Goal: Transaction & Acquisition: Book appointment/travel/reservation

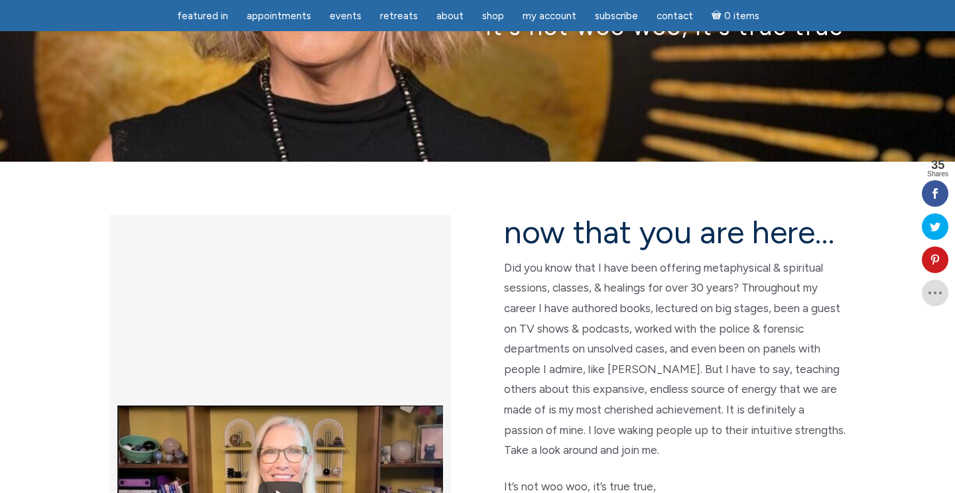
scroll to position [205, 0]
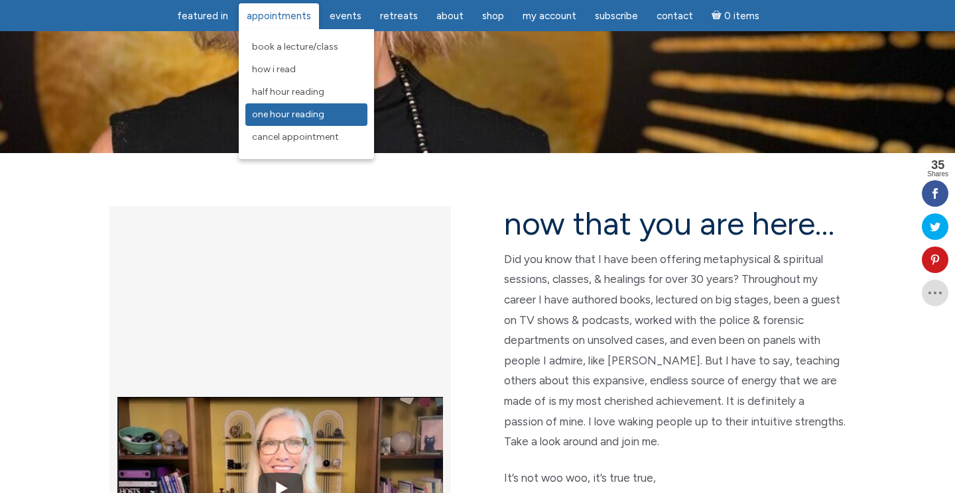
click at [280, 113] on span "One Hour Reading" at bounding box center [288, 114] width 72 height 11
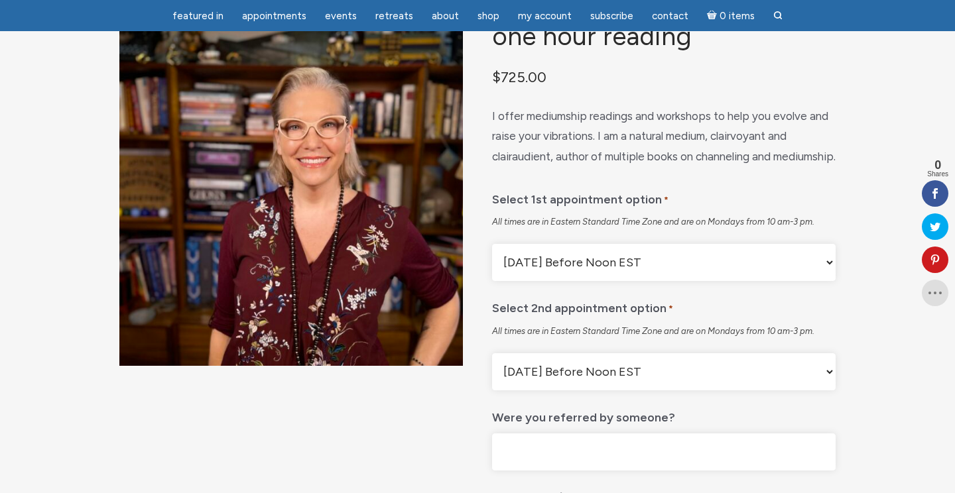
scroll to position [115, 0]
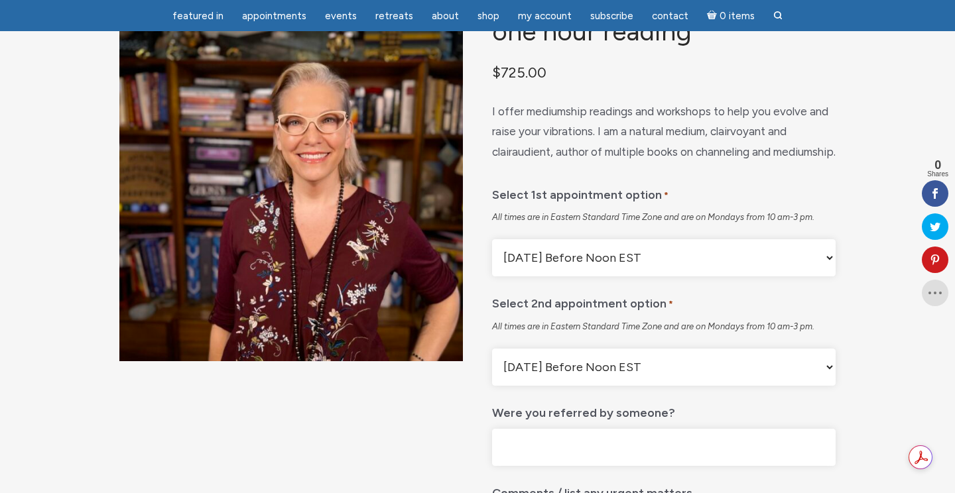
click at [679, 276] on select "Monday Before Noon EST Monday After Noon EST First Available" at bounding box center [663, 257] width 343 height 37
select select "First Available"
click at [492, 273] on select "Monday Before Noon EST Monday After Noon EST First Available" at bounding box center [663, 257] width 343 height 37
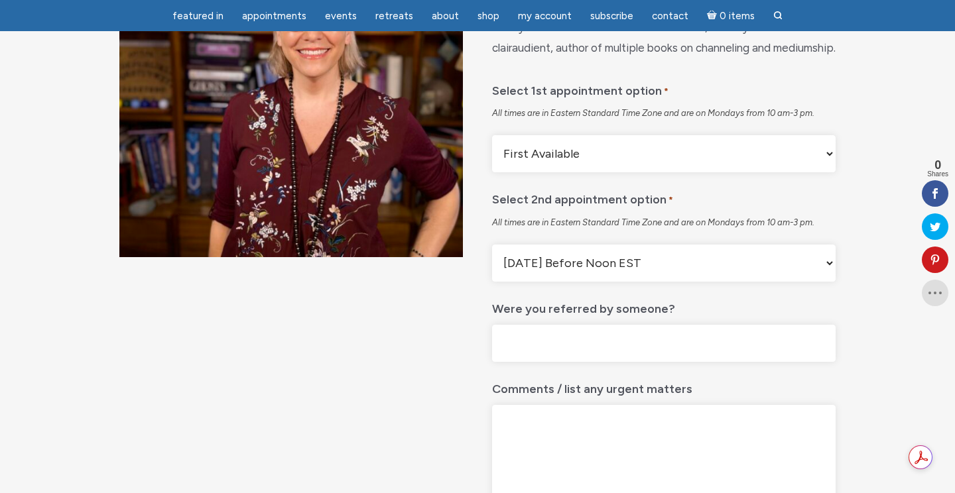
scroll to position [221, 0]
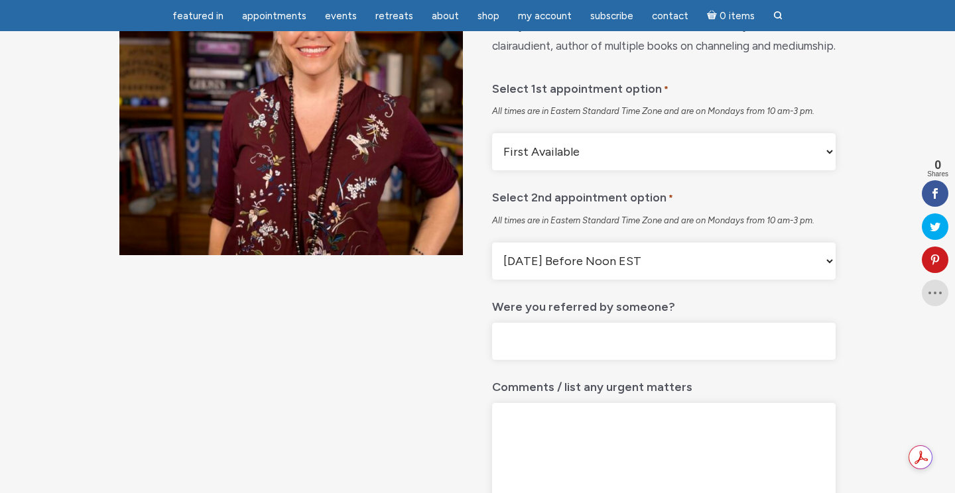
click at [558, 280] on select "Monday Before Noon EST Monday After Noon EST First Available" at bounding box center [663, 261] width 343 height 37
select select "First Available"
click at [492, 276] on select "Monday Before Noon EST Monday After Noon EST First Available" at bounding box center [663, 261] width 343 height 37
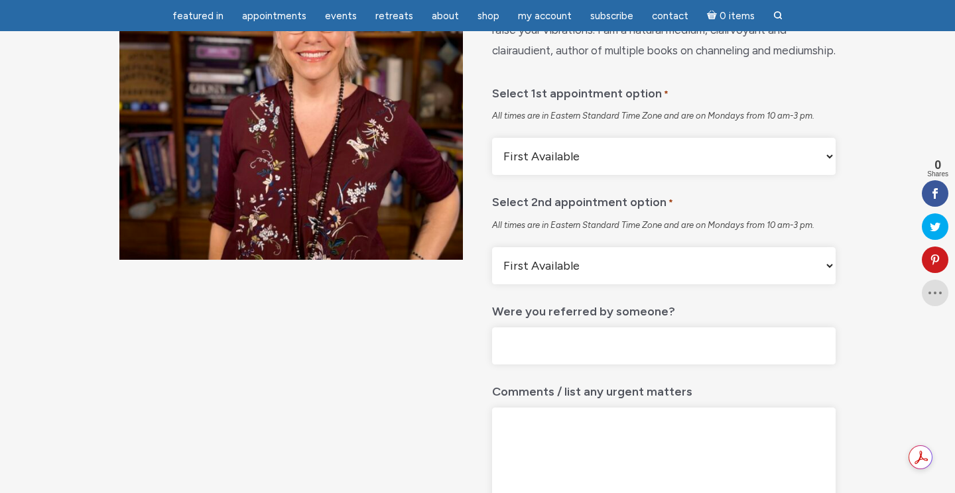
scroll to position [0, 0]
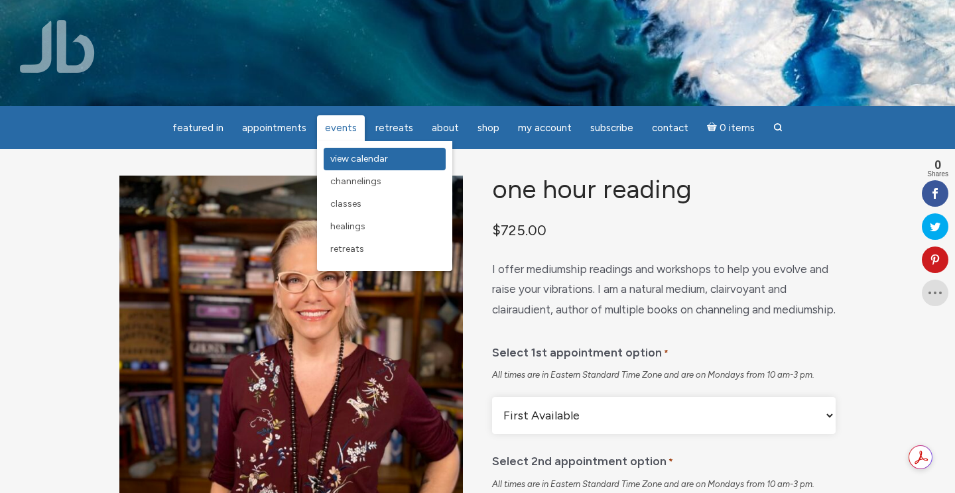
click at [351, 164] on span "View Calendar" at bounding box center [359, 158] width 58 height 11
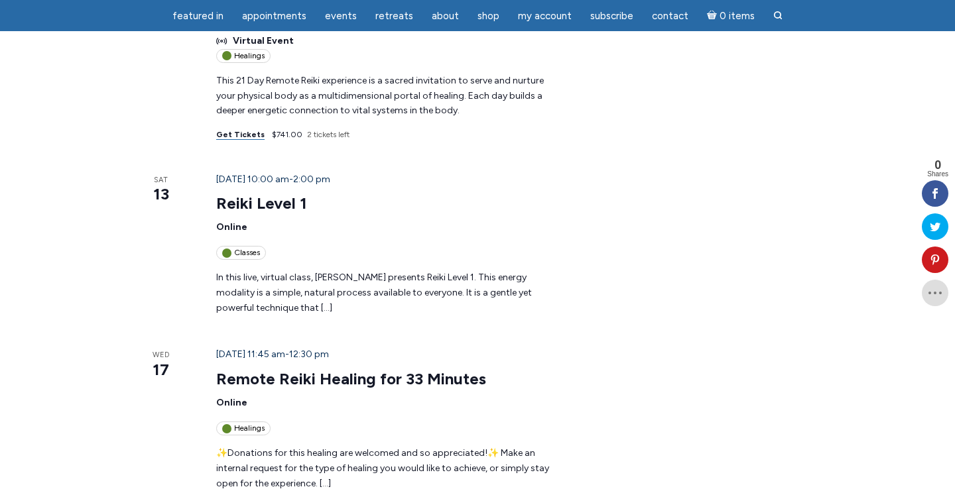
scroll to position [385, 0]
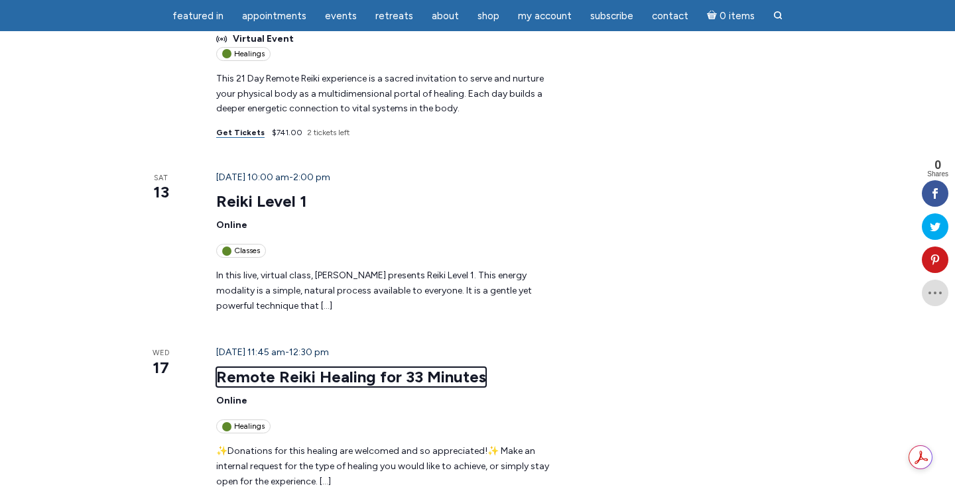
click at [240, 367] on link "Remote Reiki Healing for 33 Minutes" at bounding box center [351, 377] width 270 height 20
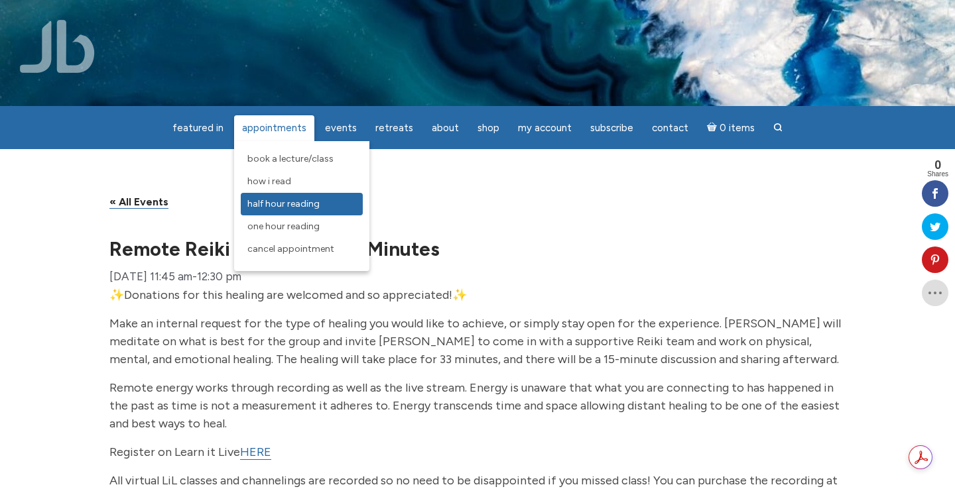
click at [276, 204] on span "Half Hour Reading" at bounding box center [283, 203] width 72 height 11
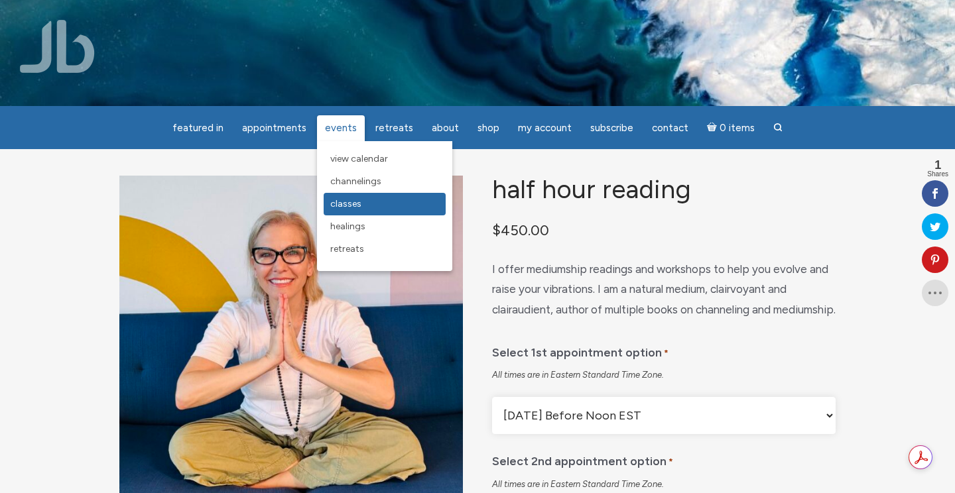
click at [349, 208] on span "Classes" at bounding box center [345, 203] width 31 height 11
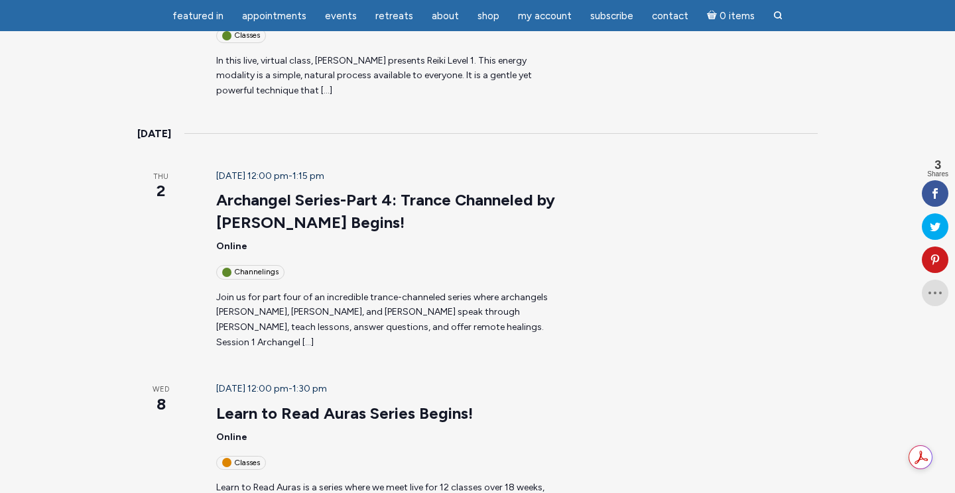
scroll to position [350, 0]
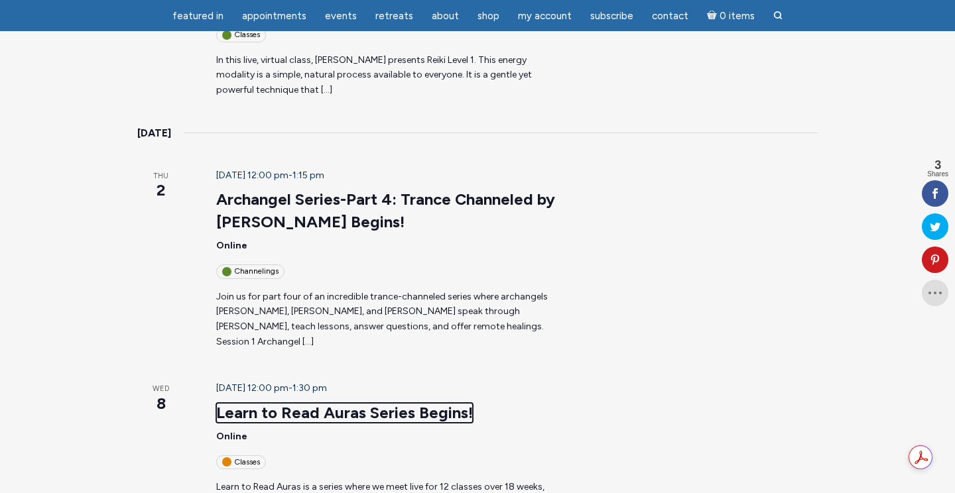
click at [293, 403] on link "Learn to Read Auras Series Begins!" at bounding box center [344, 413] width 257 height 20
